Goal: Information Seeking & Learning: Learn about a topic

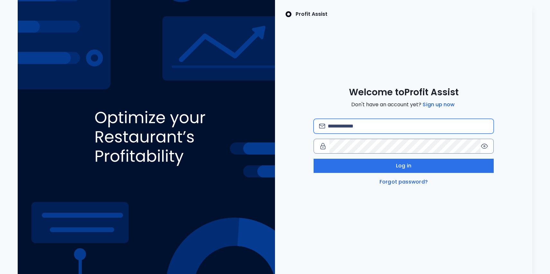
click at [358, 126] on input "email" at bounding box center [408, 126] width 161 height 14
type input "**********"
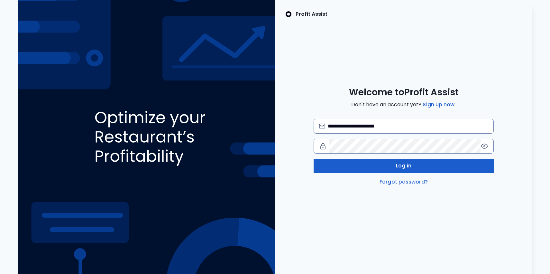
click at [406, 165] on span "Log in" at bounding box center [403, 166] width 15 height 8
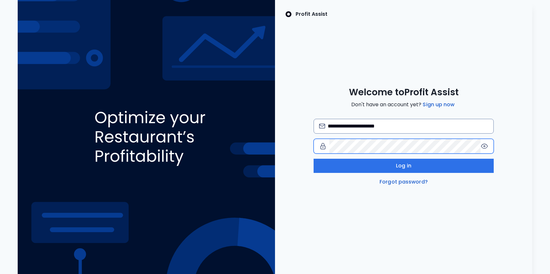
click at [300, 144] on div "**********" at bounding box center [403, 136] width 257 height 99
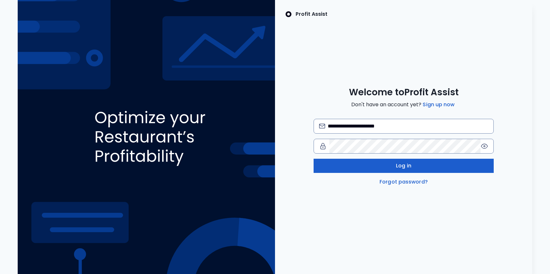
click at [404, 164] on span "Log in" at bounding box center [403, 166] width 15 height 8
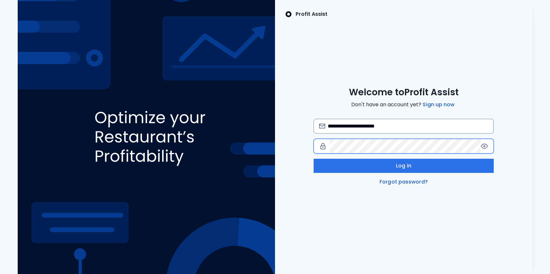
click at [288, 144] on div "**********" at bounding box center [403, 136] width 257 height 99
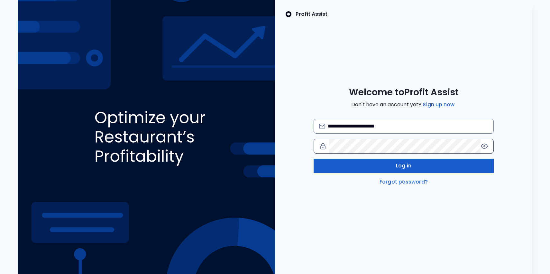
click at [412, 167] on button "Log in" at bounding box center [404, 166] width 180 height 14
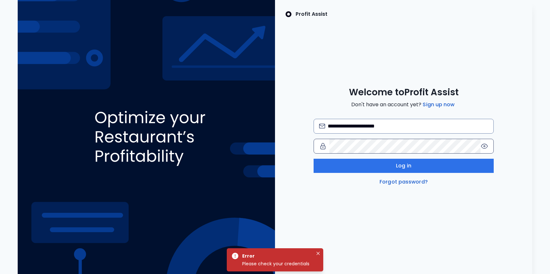
click at [484, 145] on icon at bounding box center [485, 146] width 8 height 8
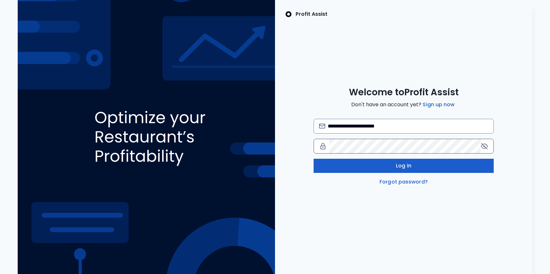
click at [393, 162] on button "Log in" at bounding box center [404, 166] width 180 height 14
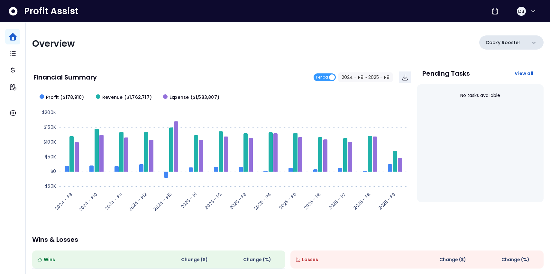
click at [535, 41] on icon at bounding box center [534, 43] width 6 height 6
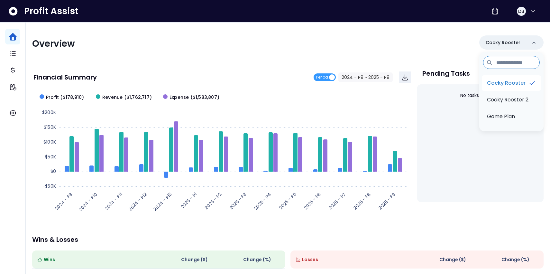
click at [514, 82] on p "Cocky Rooster" at bounding box center [506, 83] width 39 height 8
click at [384, 200] on text "2025 - P9" at bounding box center [387, 201] width 20 height 20
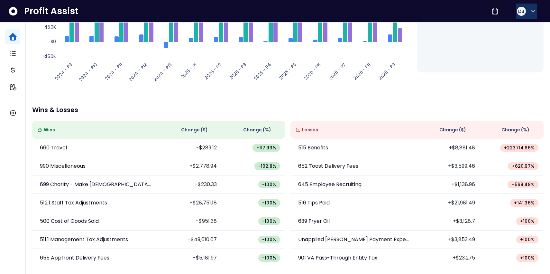
click at [530, 9] on icon "button" at bounding box center [533, 11] width 8 height 8
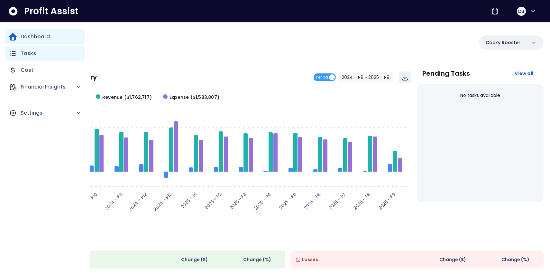
click at [14, 51] on icon "Main navigation" at bounding box center [13, 54] width 8 height 8
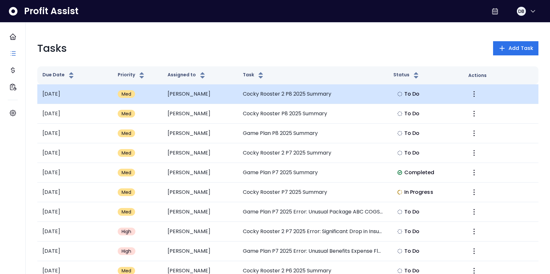
click at [63, 95] on td "[DATE]" at bounding box center [74, 94] width 75 height 20
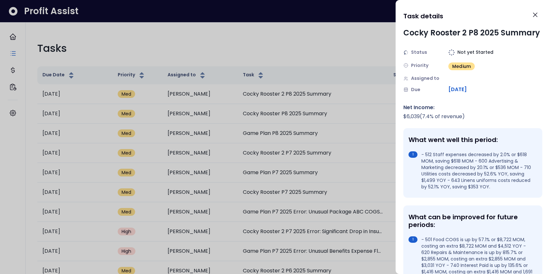
click at [13, 68] on div at bounding box center [275, 137] width 550 height 274
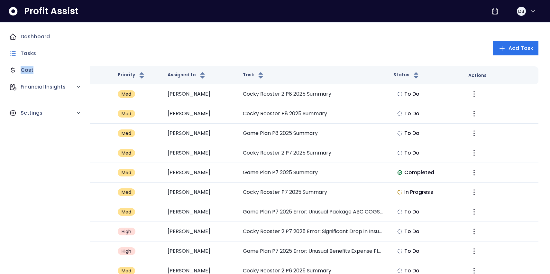
click at [13, 68] on icon "Main navigation" at bounding box center [12, 70] width 3 height 6
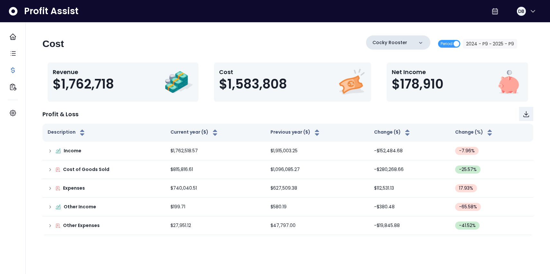
click at [421, 41] on icon at bounding box center [421, 43] width 6 height 6
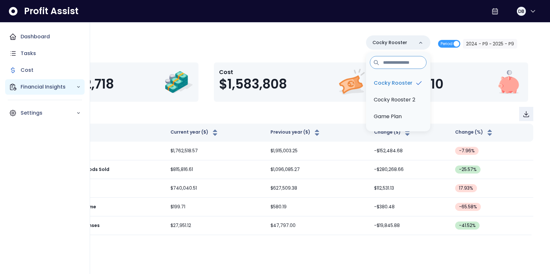
click at [12, 86] on icon "Main navigation" at bounding box center [13, 87] width 8 height 8
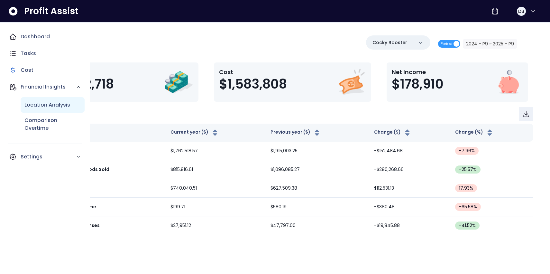
click at [36, 104] on p "Location Analysis" at bounding box center [47, 105] width 46 height 8
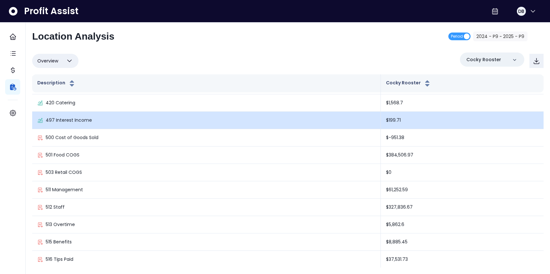
scroll to position [34, 0]
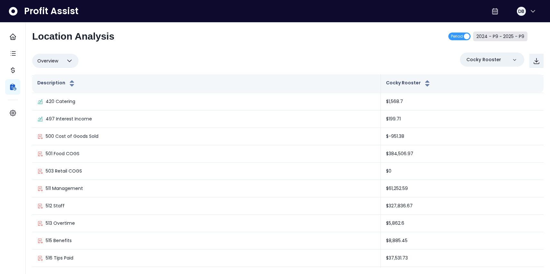
click at [515, 36] on button "2024 - P9 ~ 2025 - P9" at bounding box center [500, 37] width 54 height 10
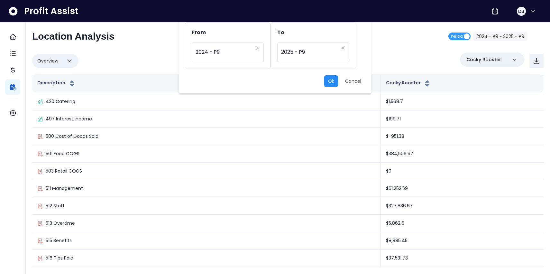
click at [331, 80] on button "Ok" at bounding box center [331, 81] width 14 height 12
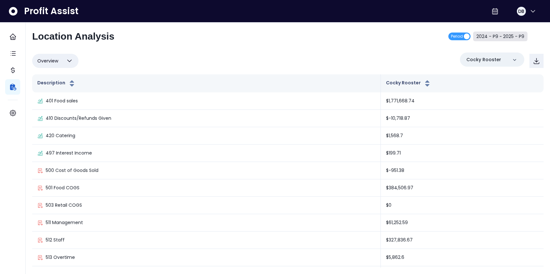
scroll to position [0, 0]
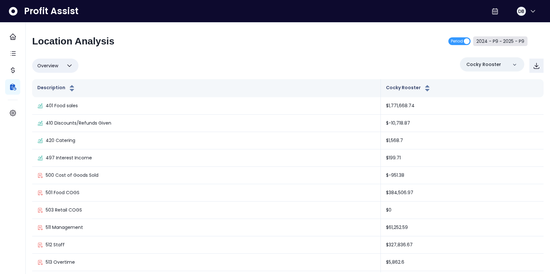
click at [499, 40] on button "2024 - P9 ~ 2025 - P9" at bounding box center [500, 41] width 54 height 10
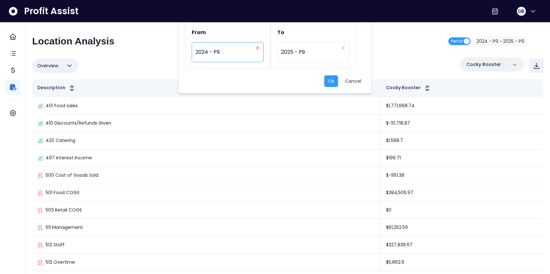
click at [259, 46] on icon "close" at bounding box center [258, 48] width 4 height 4
click at [259, 46] on icon "arrow down line" at bounding box center [257, 48] width 5 height 6
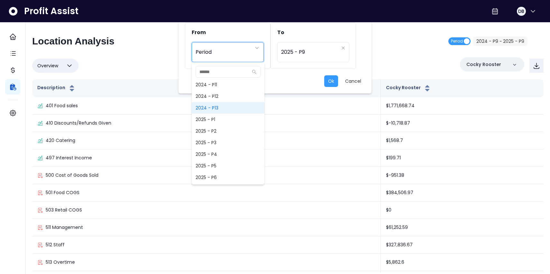
scroll to position [419, 0]
click at [207, 117] on span "2025 - P1" at bounding box center [228, 118] width 73 height 12
type input "*********"
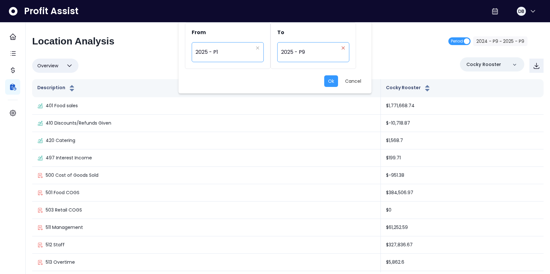
click at [344, 47] on icon "close" at bounding box center [343, 47] width 3 height 3
click at [343, 47] on icon "arrow down line" at bounding box center [342, 48] width 5 height 6
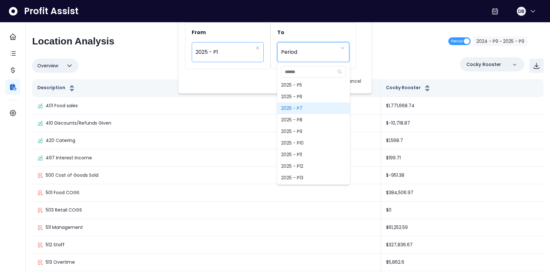
scroll to position [496, 0]
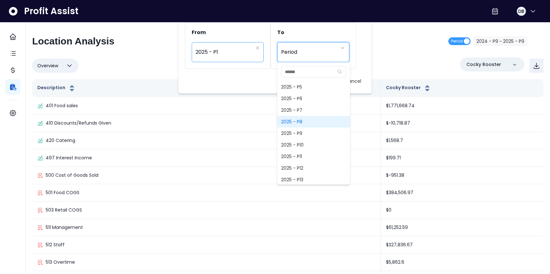
click at [289, 120] on span "2025 - P8" at bounding box center [313, 122] width 73 height 12
type input "*********"
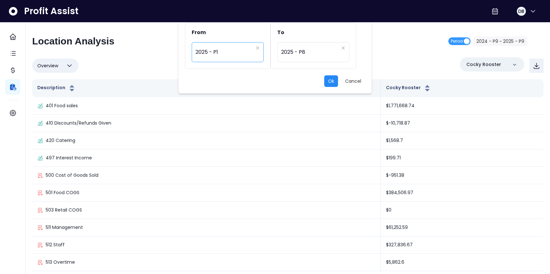
click at [329, 80] on button "Ok" at bounding box center [331, 81] width 14 height 12
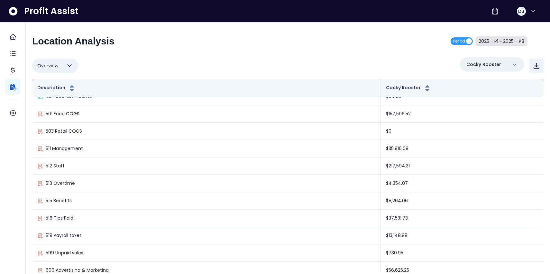
scroll to position [64, 0]
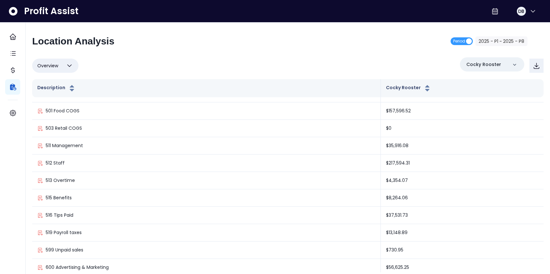
click at [70, 64] on icon "button" at bounding box center [70, 66] width 8 height 8
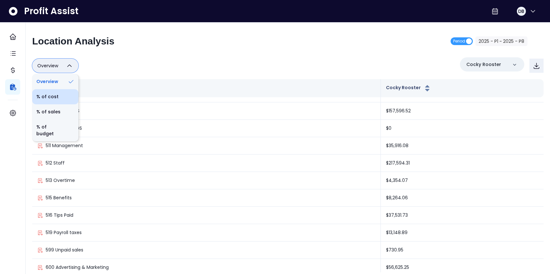
click at [55, 96] on li "% of cost" at bounding box center [55, 96] width 46 height 15
type input "********"
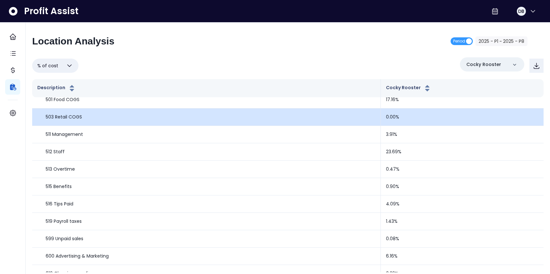
scroll to position [0, 0]
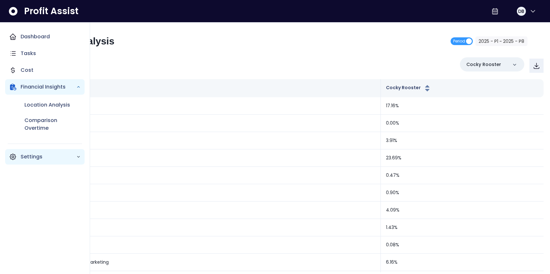
click at [79, 157] on icon "Main navigation" at bounding box center [78, 156] width 5 height 5
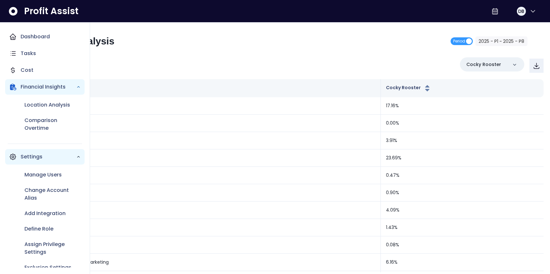
click at [79, 157] on div "Settings" at bounding box center [44, 156] width 79 height 15
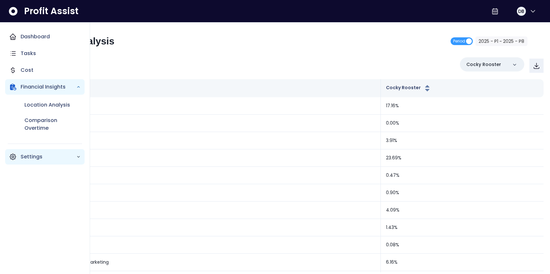
click at [11, 86] on icon "Main navigation" at bounding box center [12, 87] width 5 height 6
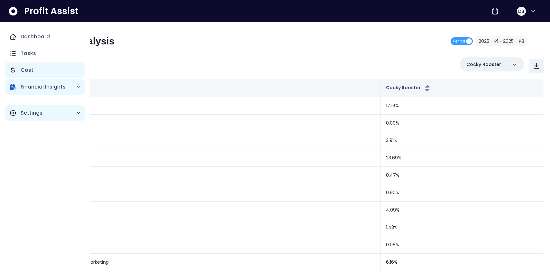
click at [26, 69] on p "Cost" at bounding box center [27, 70] width 13 height 8
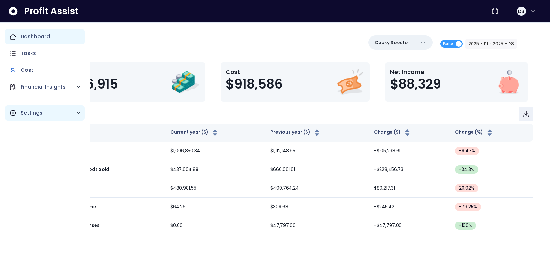
click at [14, 35] on icon "Main navigation" at bounding box center [13, 37] width 6 height 6
